Goal: Use online tool/utility: Utilize a website feature to perform a specific function

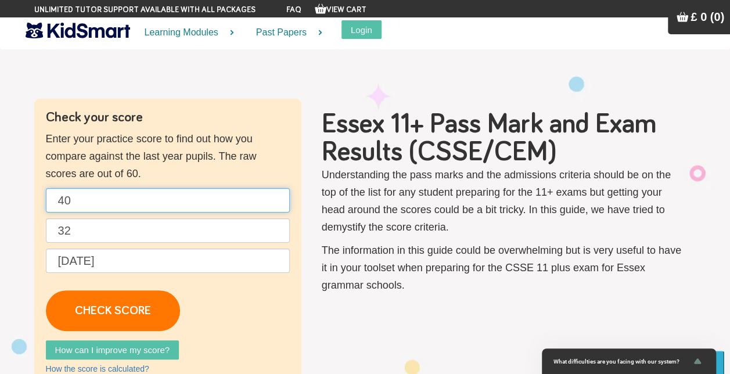
drag, startPoint x: 85, startPoint y: 202, endPoint x: 50, endPoint y: 198, distance: 35.1
click at [51, 198] on input "40" at bounding box center [168, 200] width 244 height 24
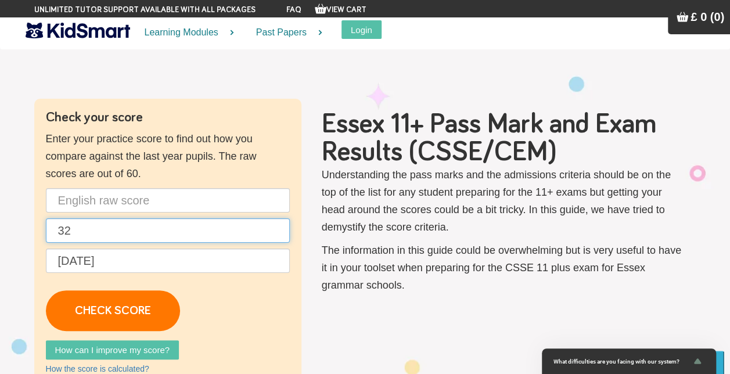
drag, startPoint x: 86, startPoint y: 226, endPoint x: 30, endPoint y: 215, distance: 57.4
click at [30, 215] on div "Check your score Enter your practice score to find out how you compare against …" at bounding box center [366, 248] width 680 height 299
click at [103, 227] on input "text" at bounding box center [168, 230] width 244 height 24
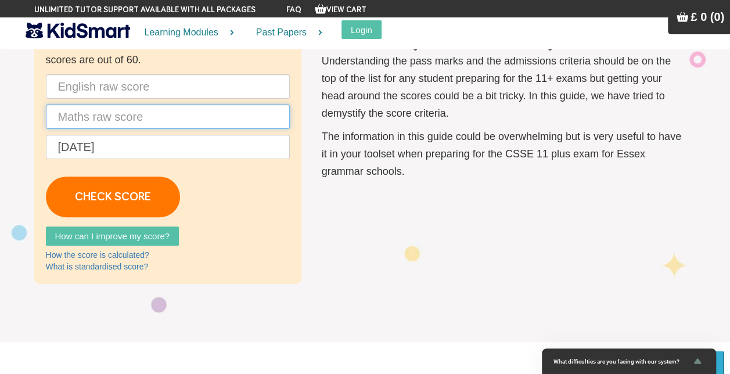
scroll to position [116, 0]
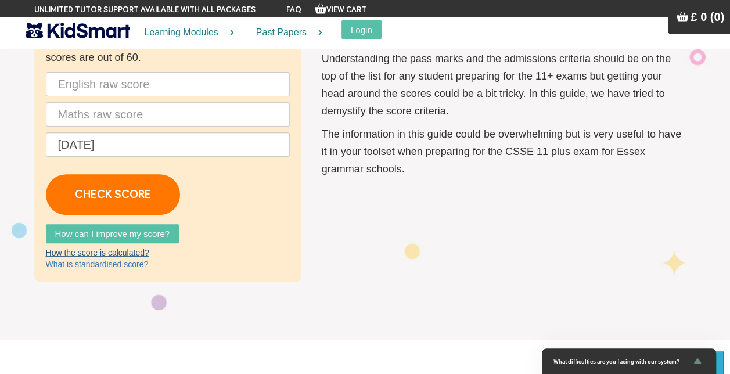
click at [121, 253] on link "How the score is calculated?" at bounding box center [97, 252] width 103 height 9
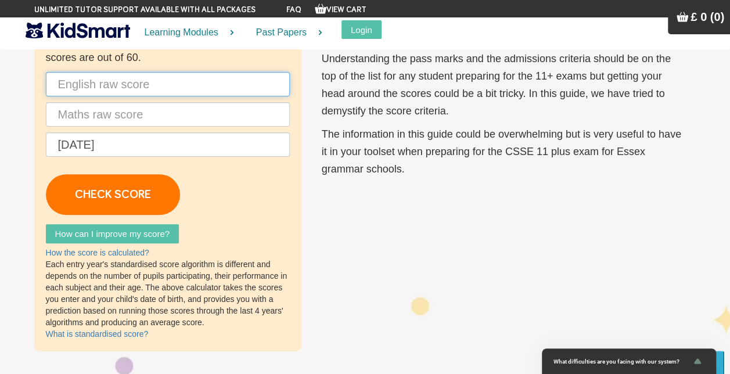
click at [70, 88] on input "text" at bounding box center [168, 84] width 244 height 24
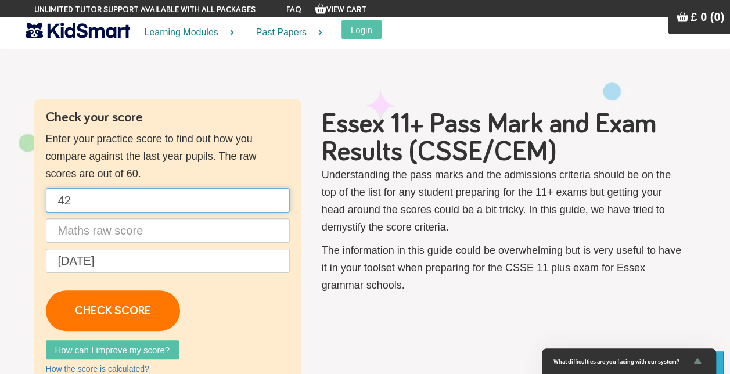
type input "42"
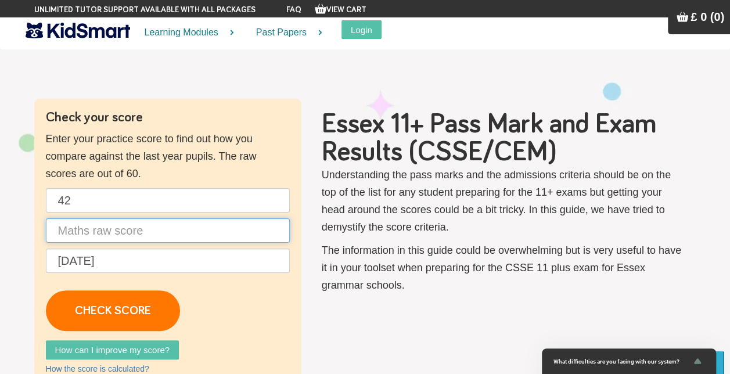
click at [90, 234] on input "text" at bounding box center [168, 230] width 244 height 24
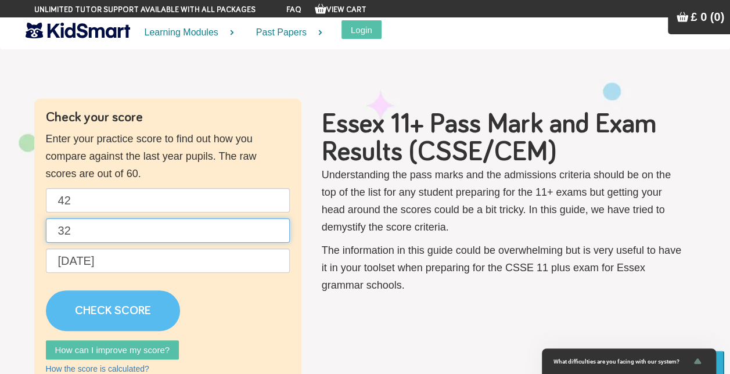
type input "32"
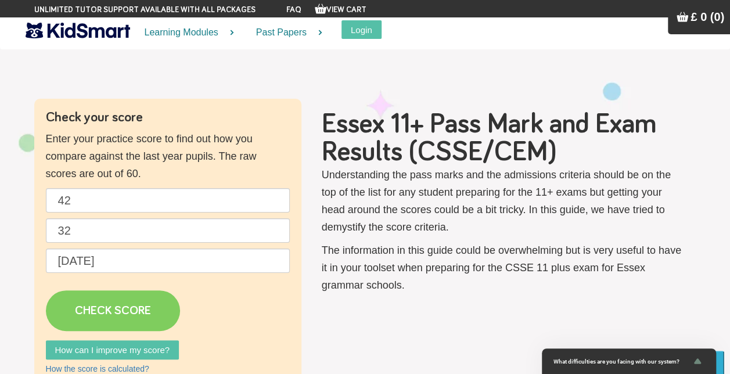
click at [114, 307] on link "CHECK SCORE" at bounding box center [113, 310] width 134 height 41
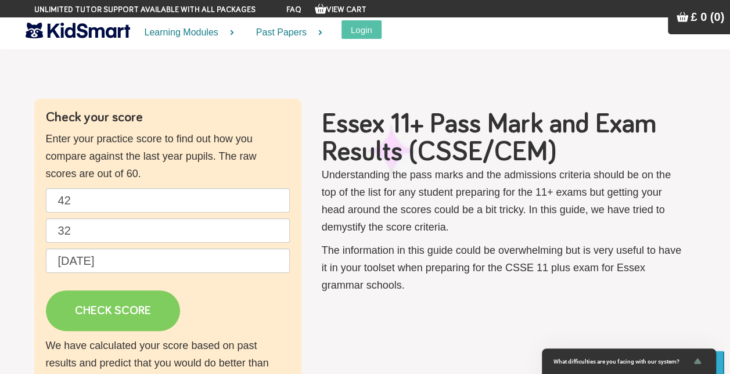
click at [145, 312] on link "CHECK SCORE" at bounding box center [113, 310] width 134 height 41
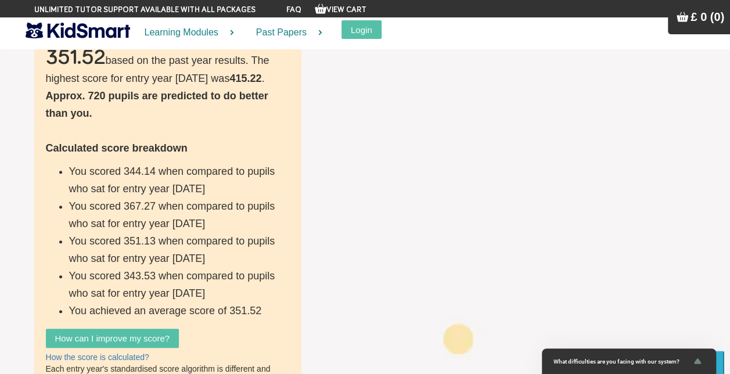
scroll to position [407, 0]
